Goal: Transaction & Acquisition: Purchase product/service

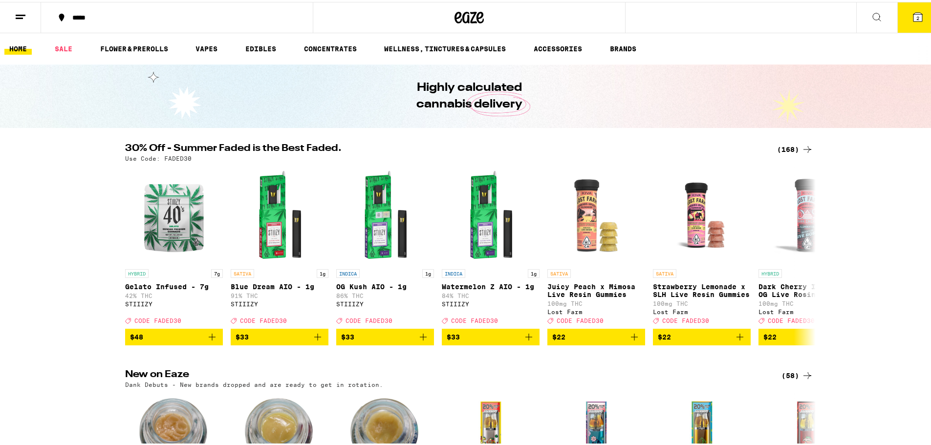
click at [793, 149] on div "(168)" at bounding box center [795, 148] width 36 height 12
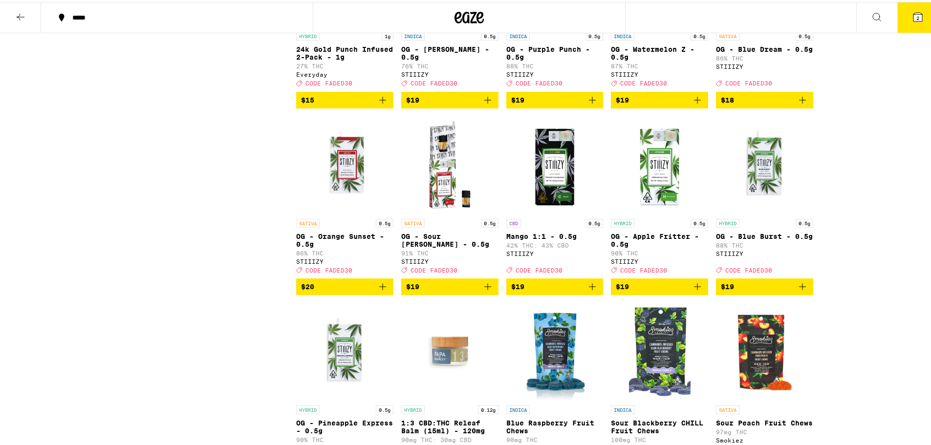
scroll to position [977, 0]
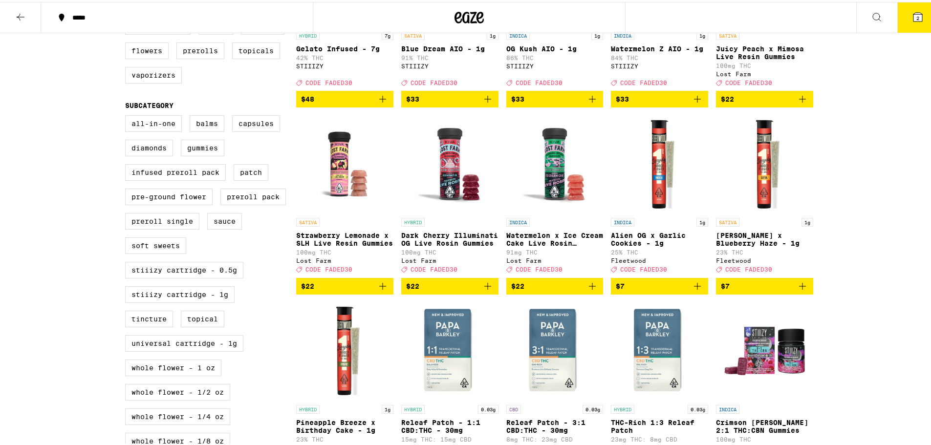
scroll to position [195, 0]
